Goal: Information Seeking & Learning: Learn about a topic

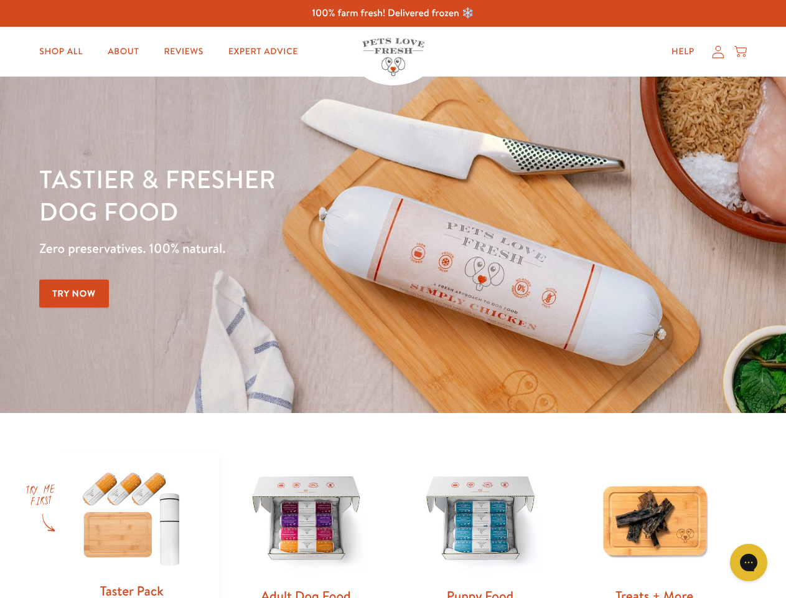
click at [393, 299] on div "Tastier & fresher dog food Zero preservatives. 100% natural. Try Now" at bounding box center [275, 244] width 472 height 164
click at [749, 562] on icon "Gorgias live chat" at bounding box center [749, 562] width 12 height 12
